Goal: Navigation & Orientation: Understand site structure

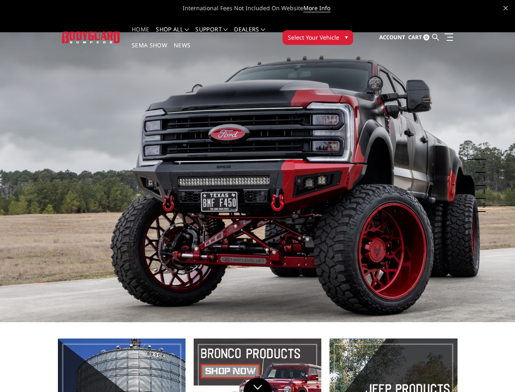
click at [219, 29] on li "Support FAQ Install Instructions Shipping Warranty Terms & Conditions Cancellat…" at bounding box center [211, 35] width 39 height 16
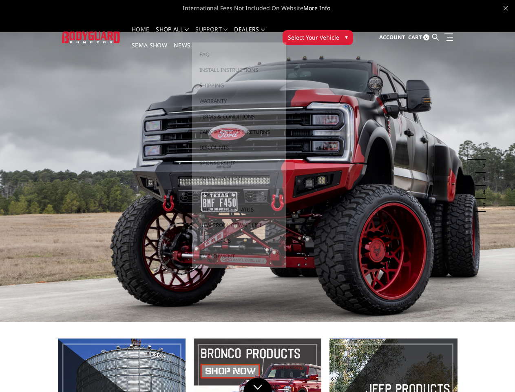
click at [219, 34] on li "Support FAQ Install Instructions Shipping Warranty Terms & Conditions Cancellat…" at bounding box center [211, 35] width 39 height 16
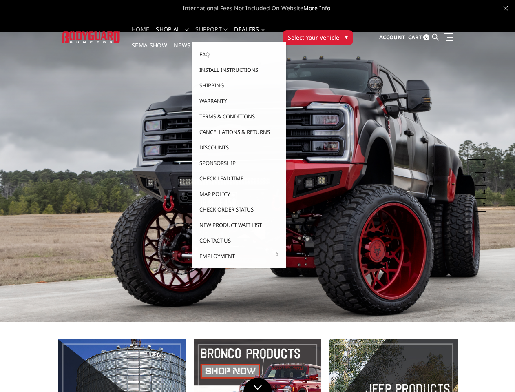
click at [339, 33] on span "Select Your Vehicle" at bounding box center [313, 37] width 51 height 9
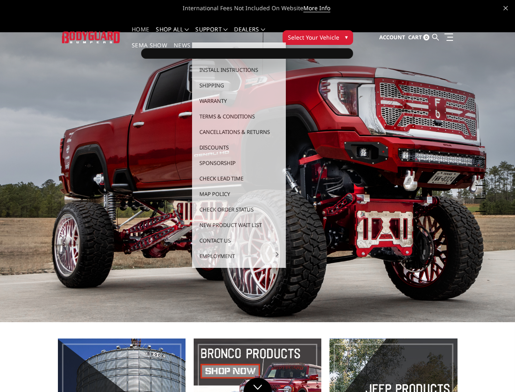
click at [339, 33] on span "Select Your Vehicle" at bounding box center [313, 37] width 51 height 9
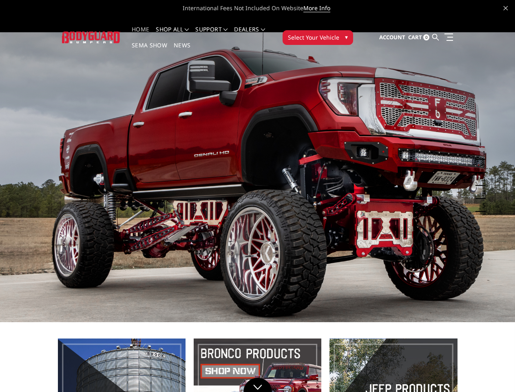
click at [479, 146] on button "1" at bounding box center [482, 152] width 8 height 13
click at [482, 146] on button "1" at bounding box center [482, 152] width 8 height 13
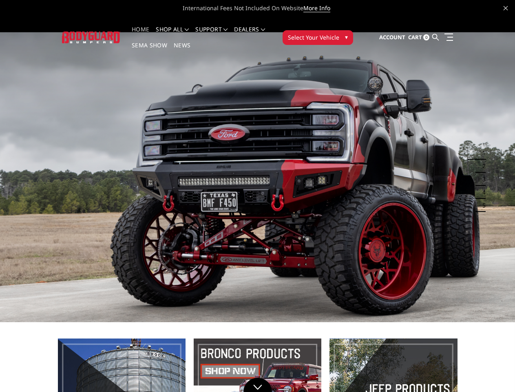
click at [479, 159] on button "2" at bounding box center [482, 165] width 8 height 13
click at [482, 159] on button "2" at bounding box center [482, 165] width 8 height 13
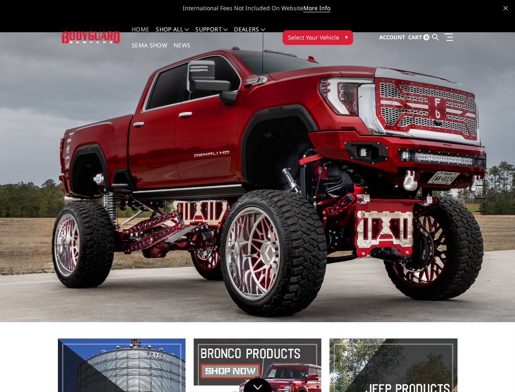
click at [479, 173] on button "3" at bounding box center [482, 179] width 8 height 13
click at [482, 173] on button "3" at bounding box center [482, 179] width 8 height 13
